Goal: Register for event/course

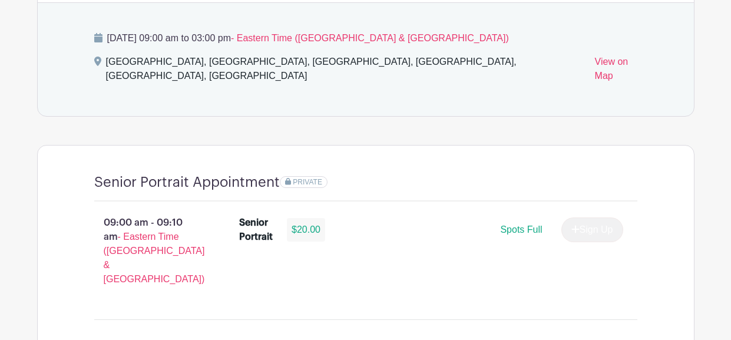
scroll to position [761, 0]
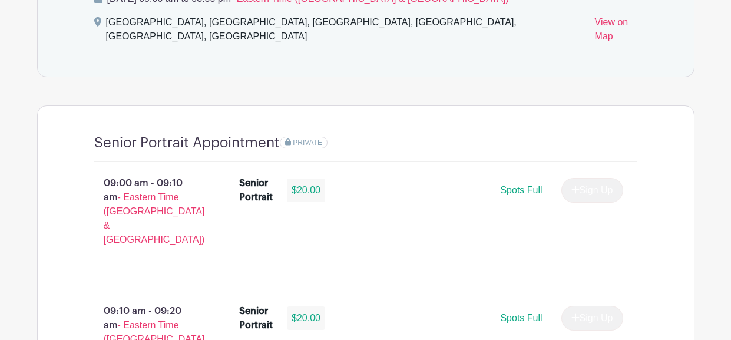
click at [513, 185] on span "Spots Full" at bounding box center [521, 190] width 42 height 10
click at [141, 192] on span "- Eastern Time ([GEOGRAPHIC_DATA] & [GEOGRAPHIC_DATA])" at bounding box center [154, 218] width 101 height 52
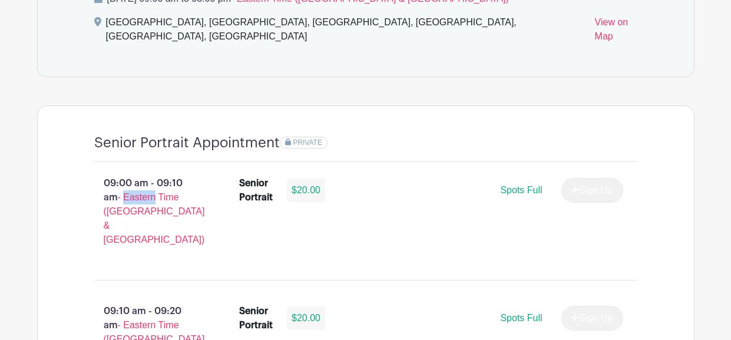
click at [141, 192] on span "- Eastern Time ([GEOGRAPHIC_DATA] & [GEOGRAPHIC_DATA])" at bounding box center [154, 218] width 101 height 52
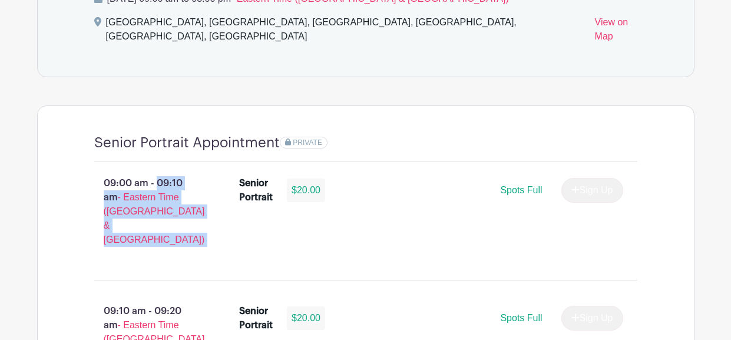
click at [315, 227] on div "09:00 am - 09:10 am - Eastern Time ([GEOGRAPHIC_DATA] & [GEOGRAPHIC_DATA]) Seni…" at bounding box center [366, 216] width 600 height 108
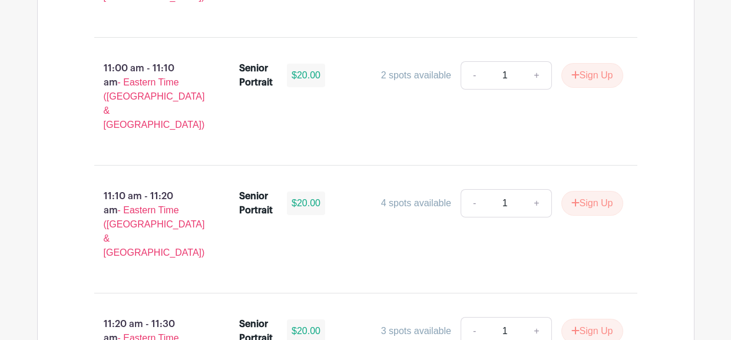
scroll to position [2408, 0]
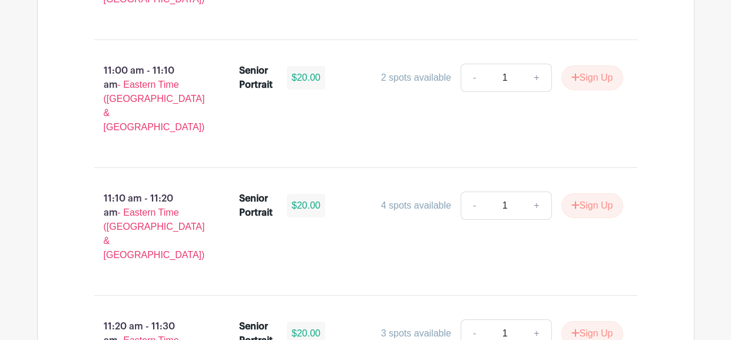
drag, startPoint x: 196, startPoint y: 146, endPoint x: 91, endPoint y: 141, distance: 105.0
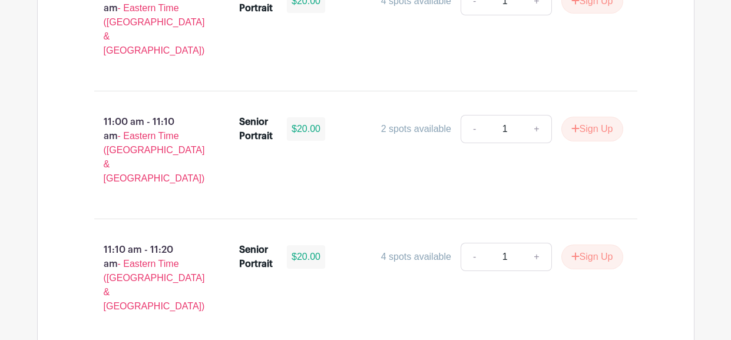
scroll to position [2356, 0]
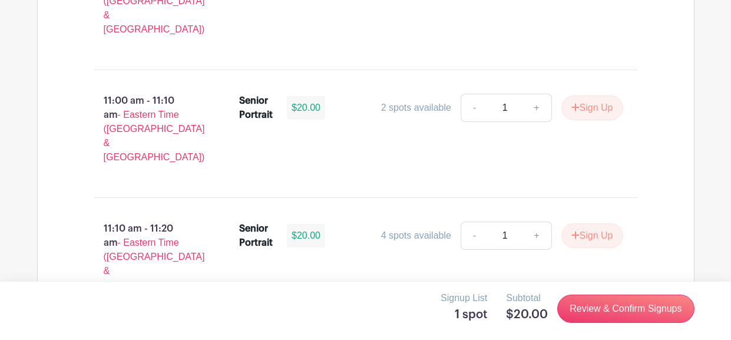
scroll to position [2383, 0]
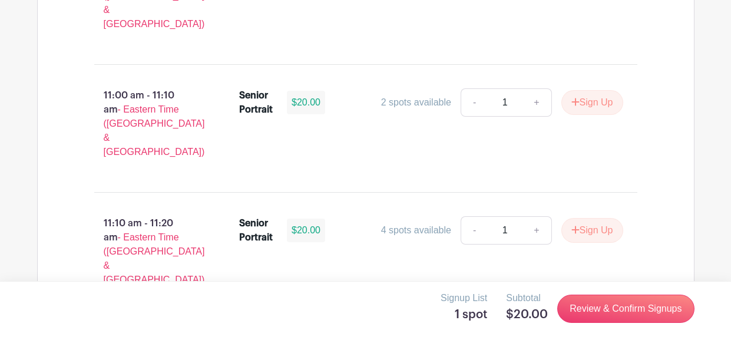
click at [525, 301] on p "Subtotal" at bounding box center [527, 298] width 42 height 14
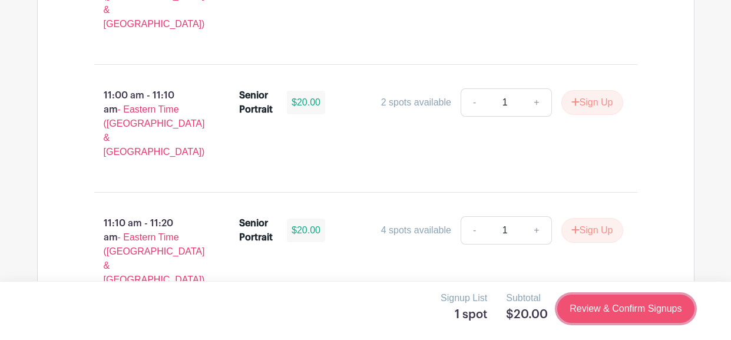
click at [594, 313] on link "Review & Confirm Signups" at bounding box center [625, 309] width 137 height 28
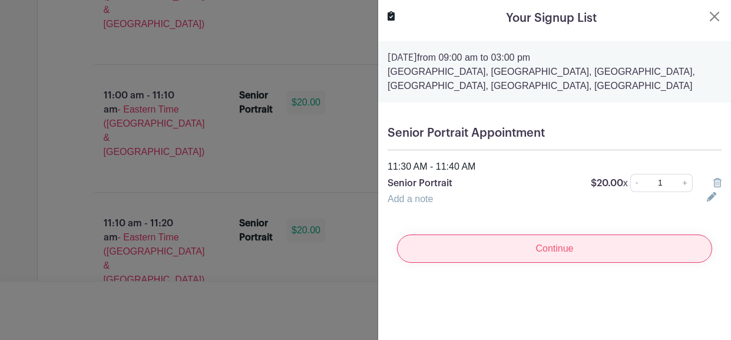
click at [534, 255] on input "Continue" at bounding box center [554, 249] width 315 height 28
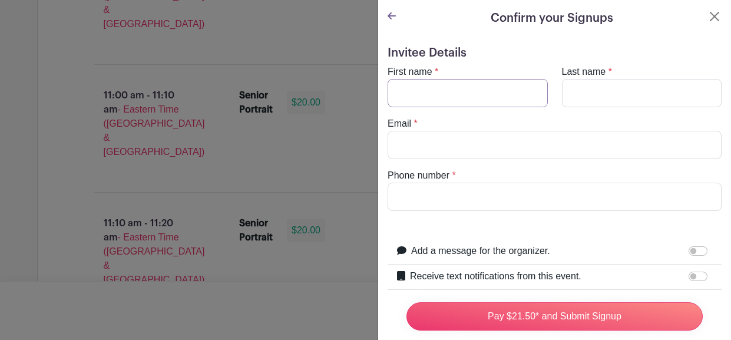
click at [431, 94] on input "First name" at bounding box center [468, 93] width 160 height 28
type input "Paula Maritzy"
click at [588, 93] on input "Last name" at bounding box center [642, 93] width 160 height 28
type input "Morente Velasquez"
click at [476, 143] on input "Email" at bounding box center [555, 145] width 334 height 28
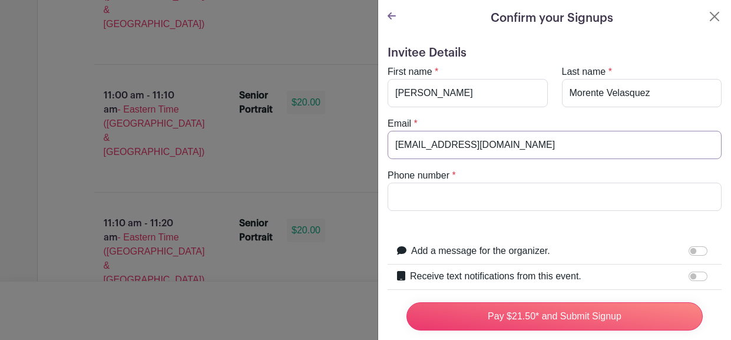
type input "pmoren3946@greenvilleschools.us"
click at [465, 191] on input "Phone number" at bounding box center [555, 197] width 334 height 28
type input "8645661250"
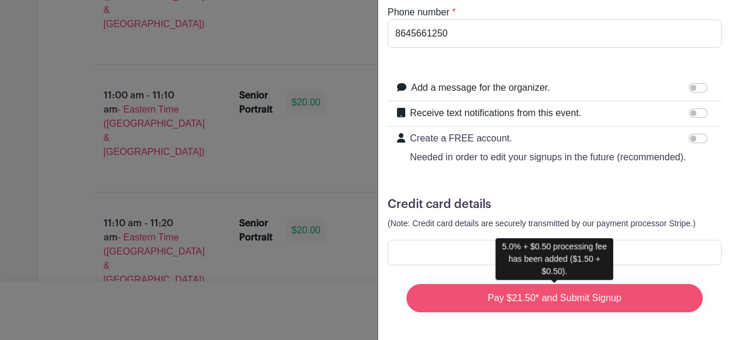
click at [463, 302] on input "Pay $21.50* and Submit Signup" at bounding box center [555, 298] width 296 height 28
click at [466, 298] on input "Pay $21.50* and Submit Signup" at bounding box center [555, 298] width 296 height 28
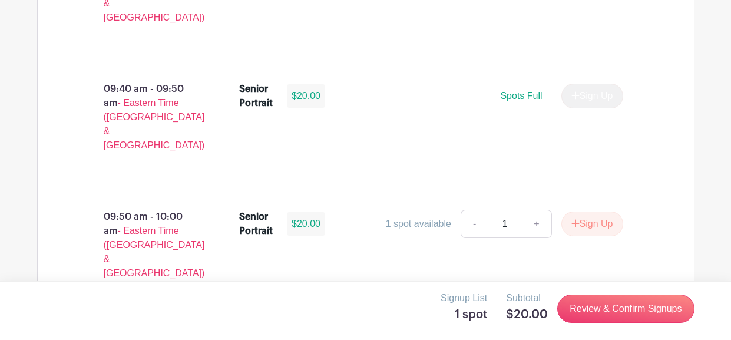
scroll to position [1376, 0]
